Goal: Task Accomplishment & Management: Manage account settings

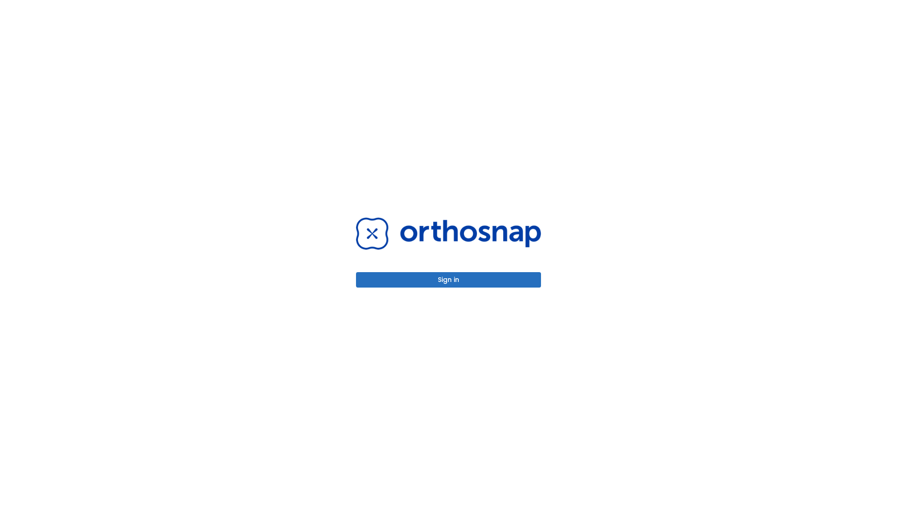
click at [449, 279] on button "Sign in" at bounding box center [448, 279] width 185 height 15
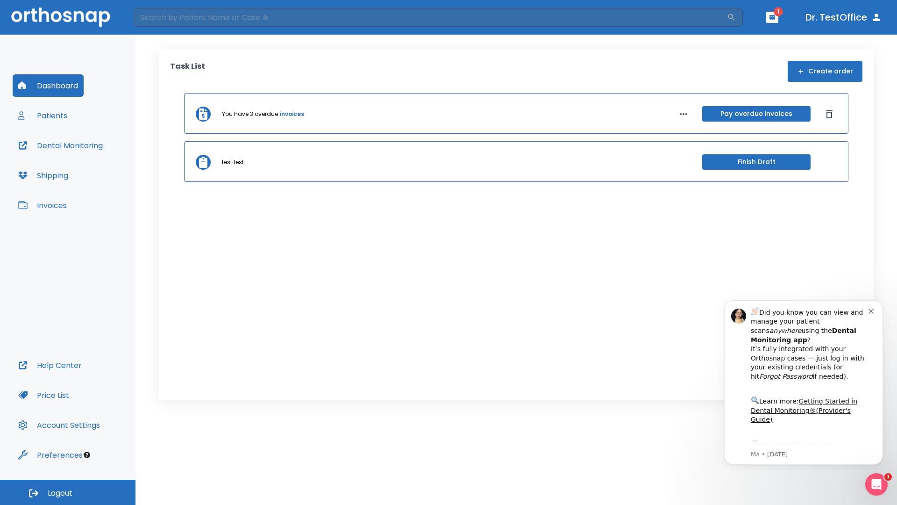
click at [68, 492] on span "Logout" at bounding box center [60, 493] width 25 height 10
